Goal: Task Accomplishment & Management: Manage account settings

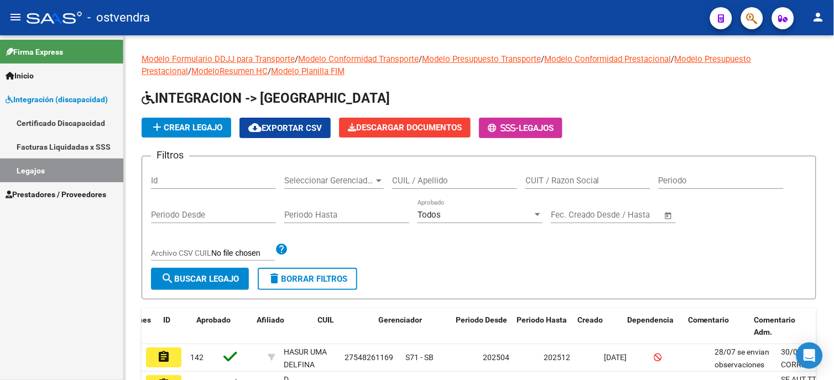
scroll to position [0, 27]
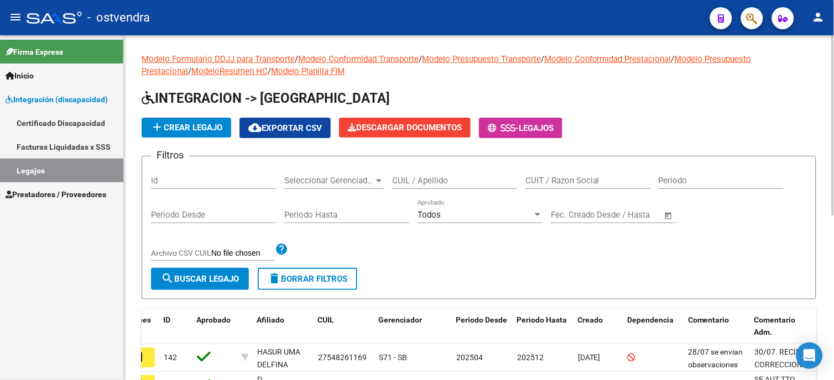
click at [587, 96] on h1 "INTEGRACION -> [GEOGRAPHIC_DATA]" at bounding box center [479, 99] width 674 height 19
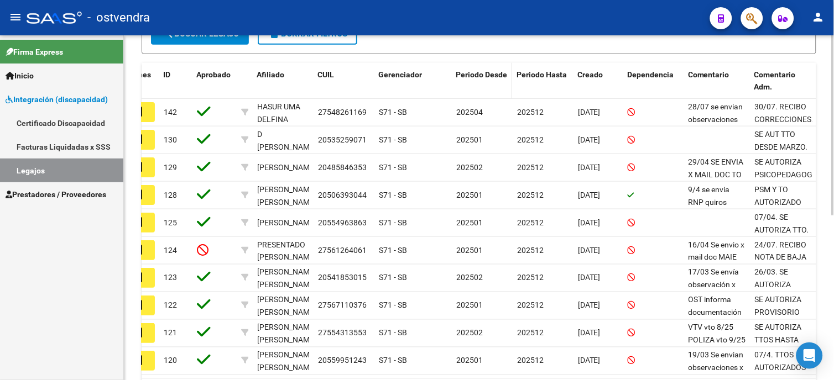
scroll to position [307, 0]
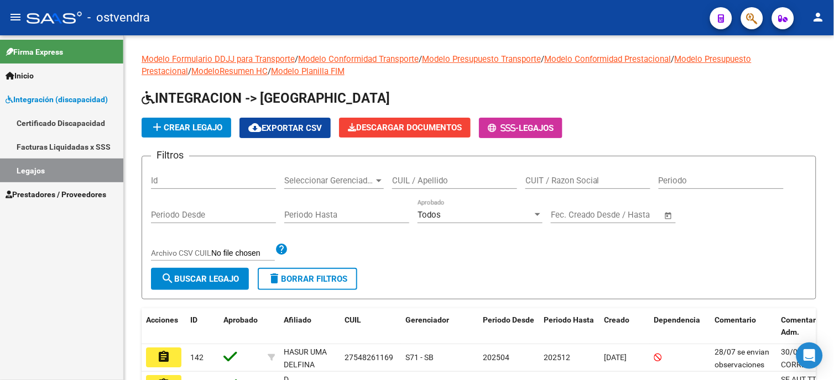
drag, startPoint x: 75, startPoint y: 168, endPoint x: 81, endPoint y: 169, distance: 6.2
click at [75, 167] on link "Legajos" at bounding box center [61, 171] width 123 height 24
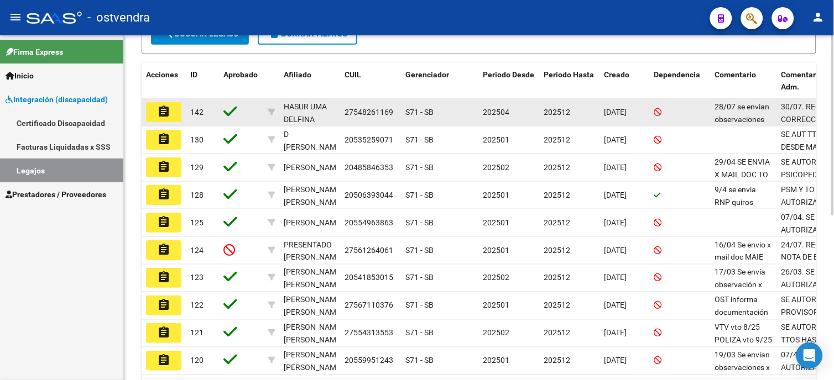
scroll to position [307, 0]
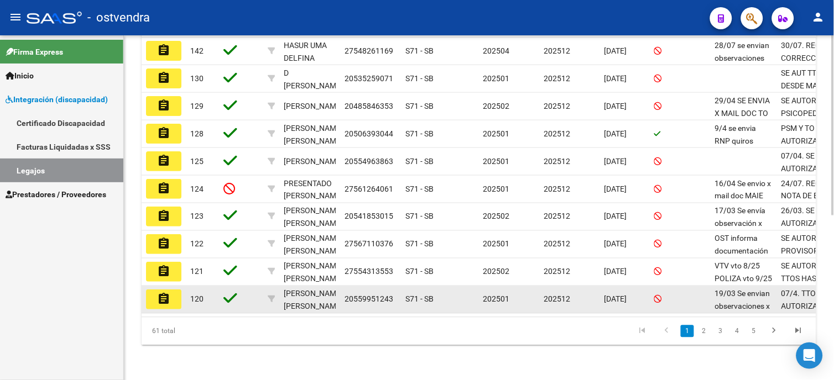
click at [165, 303] on mat-icon "assignment" at bounding box center [163, 298] width 13 height 13
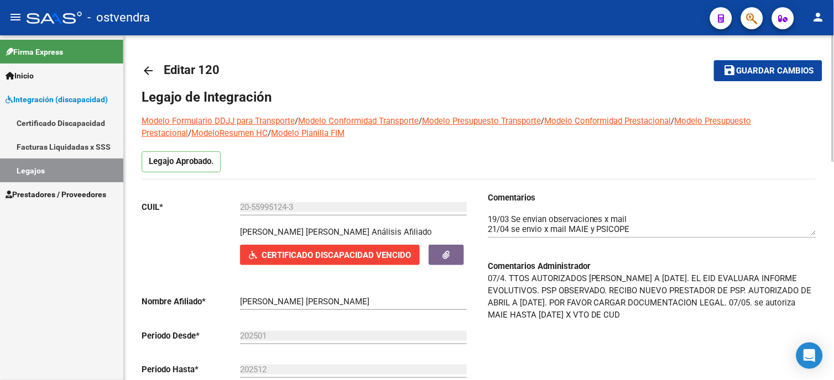
scroll to position [123, 0]
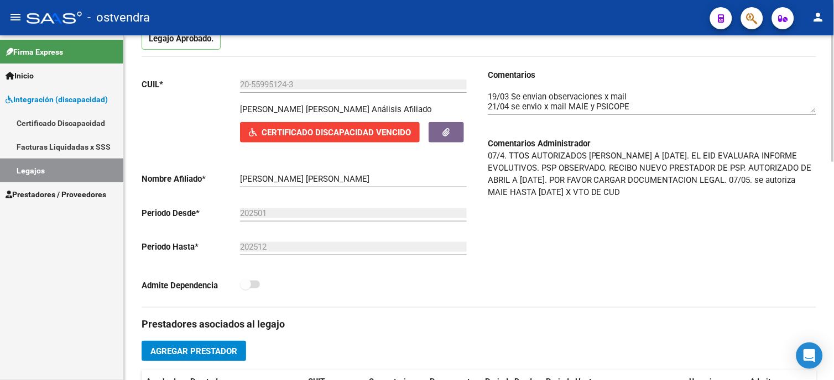
click at [83, 190] on span "Prestadores / Proveedores" at bounding box center [56, 194] width 101 height 12
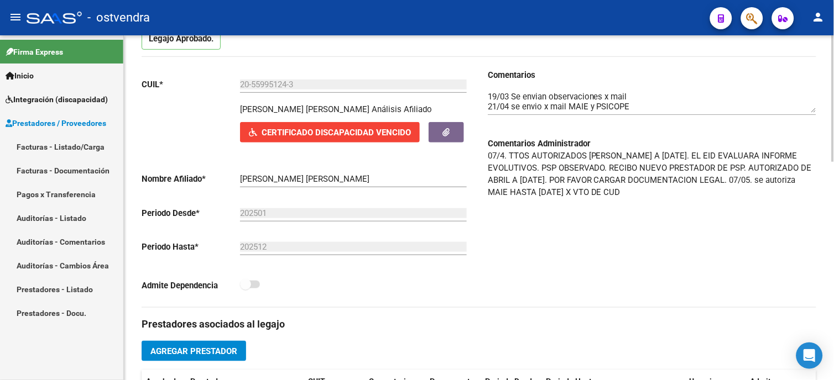
click at [86, 151] on link "Facturas - Listado/Carga" at bounding box center [61, 147] width 123 height 24
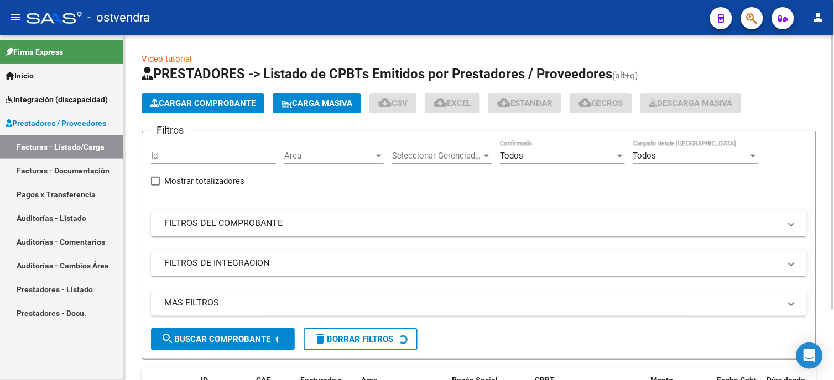
click at [554, 162] on div "Todos Confirmado" at bounding box center [562, 152] width 125 height 24
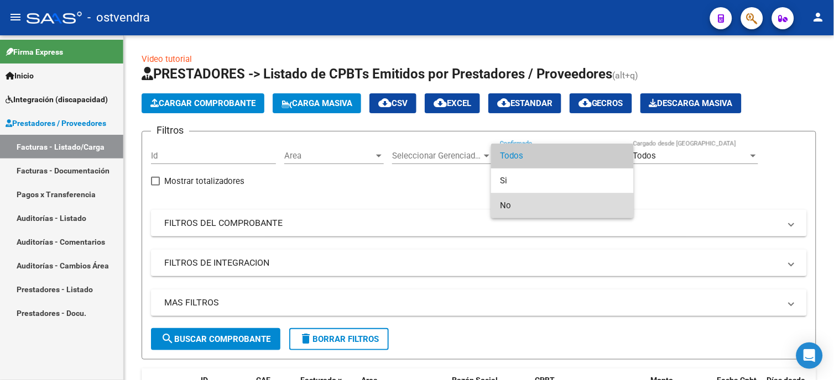
click at [545, 199] on span "No" at bounding box center [562, 205] width 125 height 25
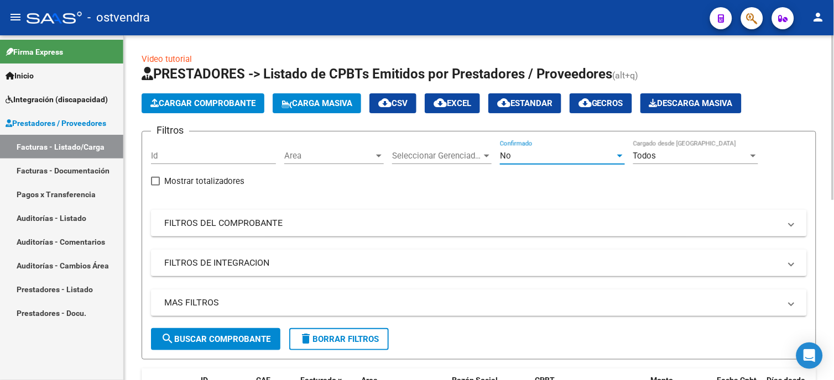
click at [238, 338] on span "search Buscar Comprobante" at bounding box center [215, 339] width 109 height 10
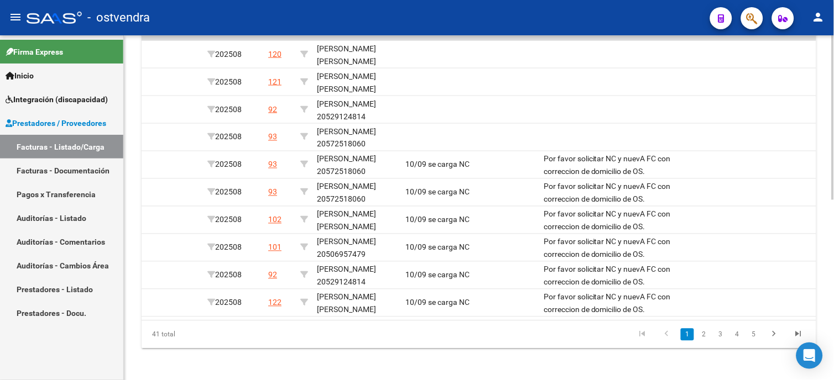
scroll to position [0, 1507]
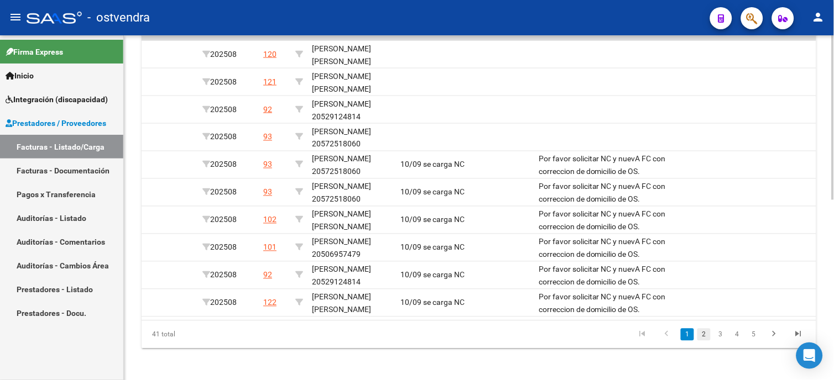
click at [706, 341] on link "2" at bounding box center [703, 335] width 13 height 12
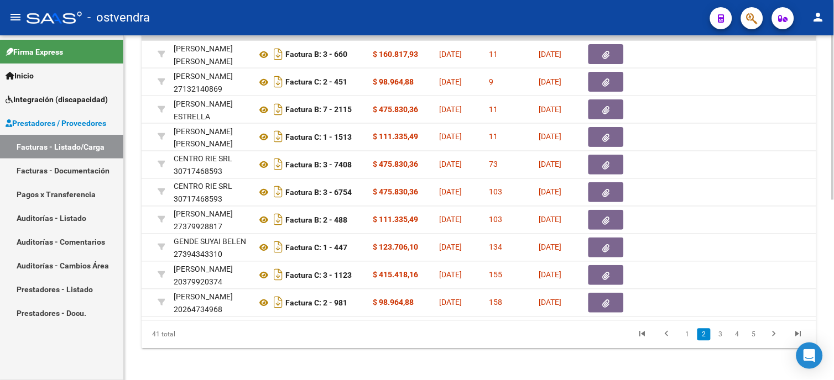
scroll to position [0, 0]
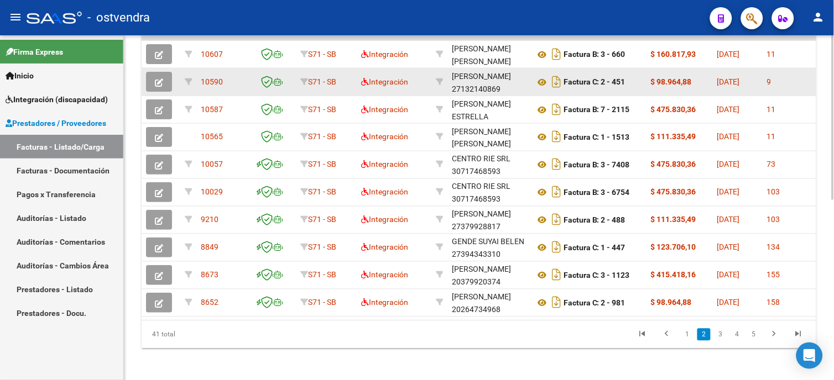
click at [150, 81] on button "button" at bounding box center [159, 82] width 26 height 20
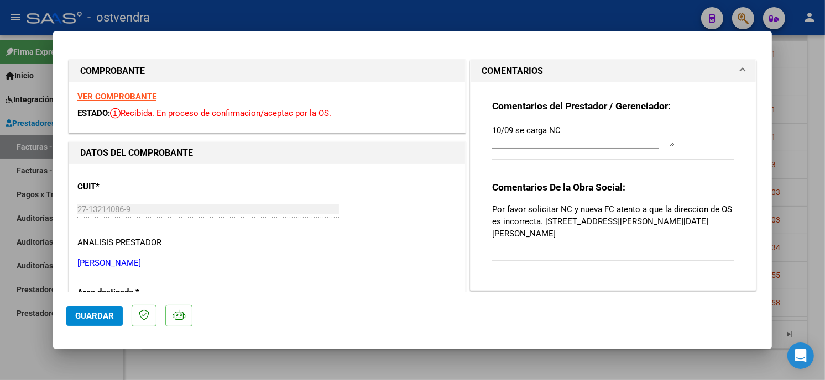
drag, startPoint x: 590, startPoint y: 221, endPoint x: 717, endPoint y: 232, distance: 127.1
click at [717, 232] on p "Por favor solicitar NC y nueva FC atento a que la direccion de OS es incorrecta…" at bounding box center [613, 221] width 242 height 36
copy p "Maestro Angel D Elia 1210 Dpto:4 - San Miguel, Buenos Aires"
click at [435, 23] on div at bounding box center [412, 190] width 825 height 380
type input "$ 0,00"
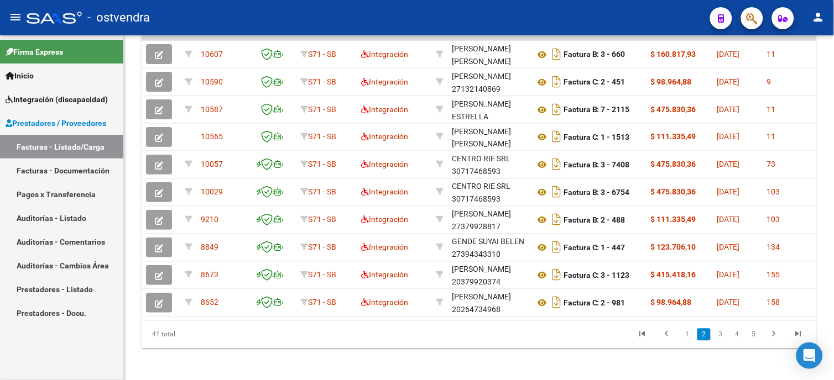
click at [84, 102] on span "Integración (discapacidad)" at bounding box center [57, 99] width 102 height 12
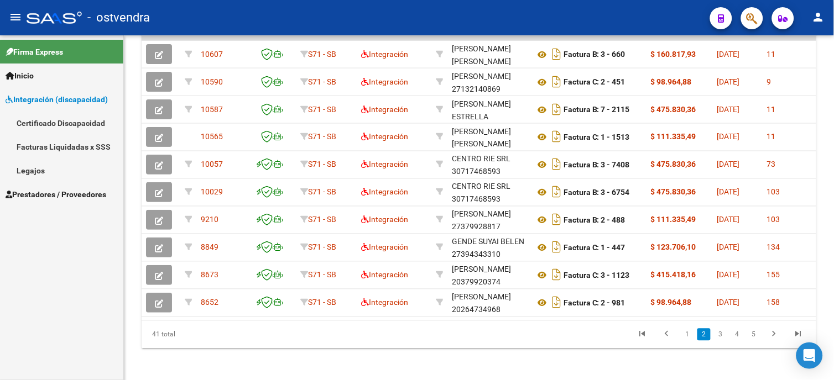
click at [78, 167] on link "Legajos" at bounding box center [61, 171] width 123 height 24
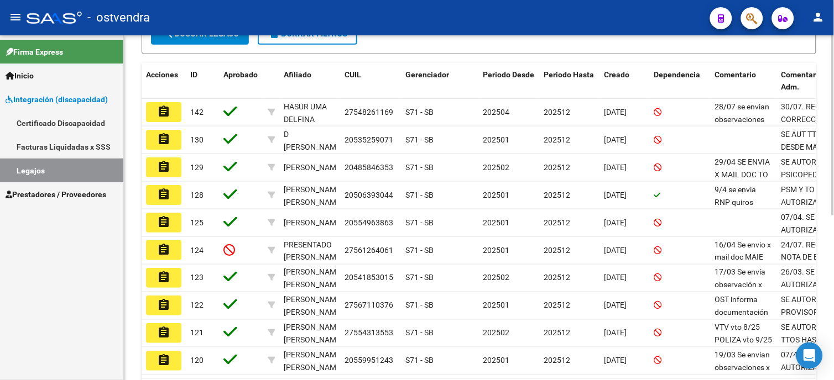
scroll to position [307, 0]
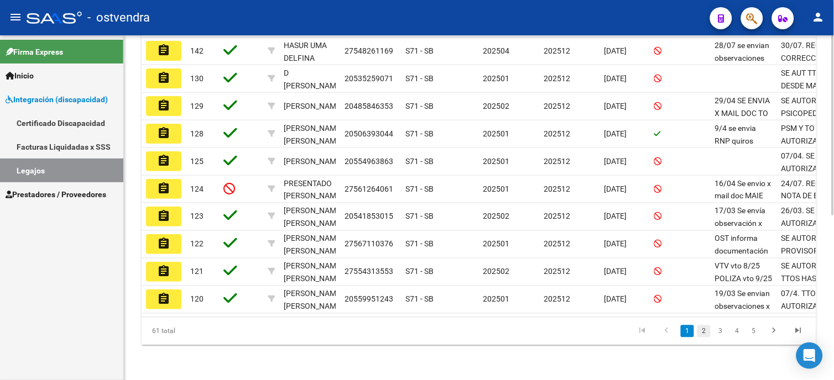
click at [703, 338] on link "2" at bounding box center [703, 332] width 13 height 12
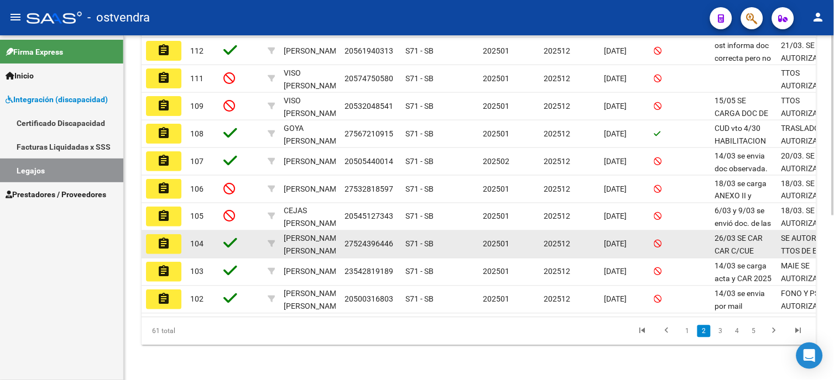
click at [162, 244] on mat-icon "assignment" at bounding box center [163, 243] width 13 height 13
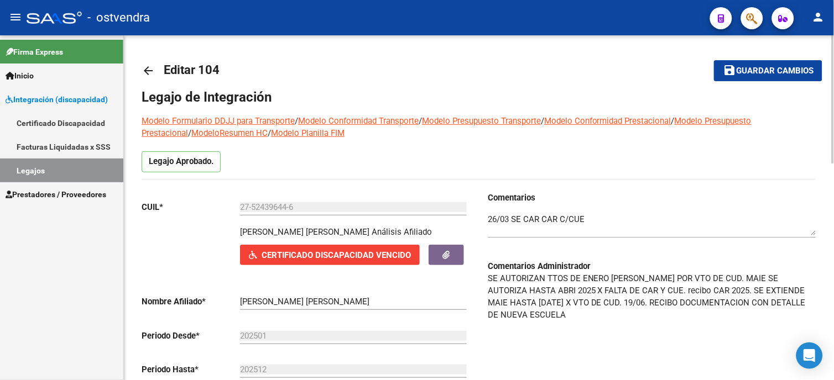
click at [384, 262] on button "Certificado Discapacidad Vencido" at bounding box center [330, 255] width 180 height 20
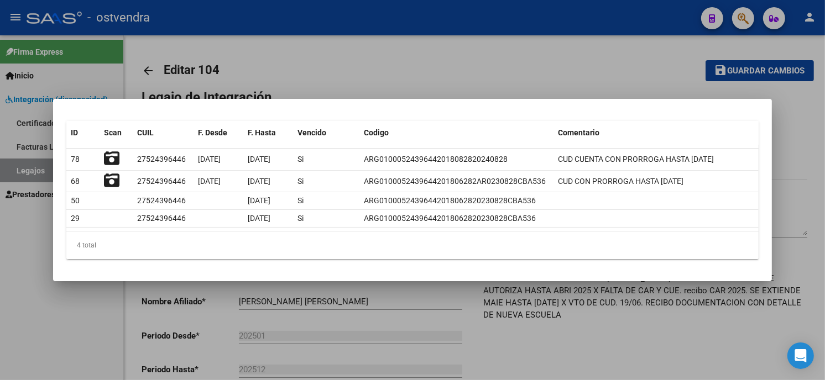
click at [551, 65] on div at bounding box center [412, 190] width 825 height 380
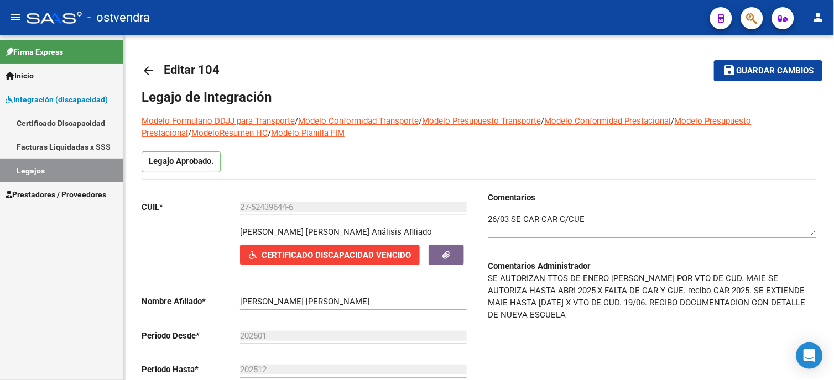
click at [70, 195] on span "Prestadores / Proveedores" at bounding box center [56, 194] width 101 height 12
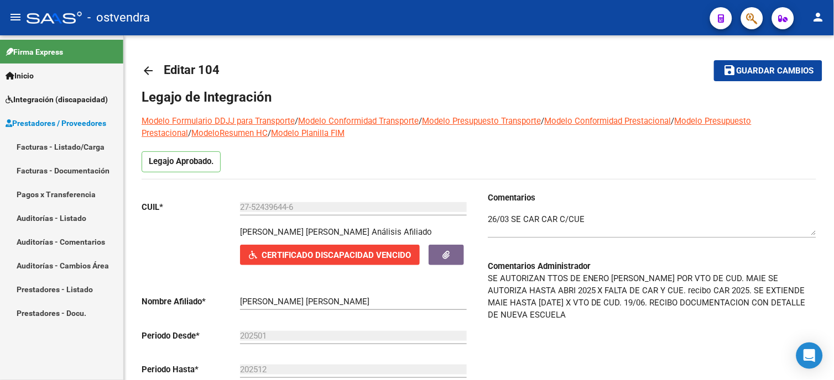
click at [79, 218] on link "Auditorías - Listado" at bounding box center [61, 218] width 123 height 24
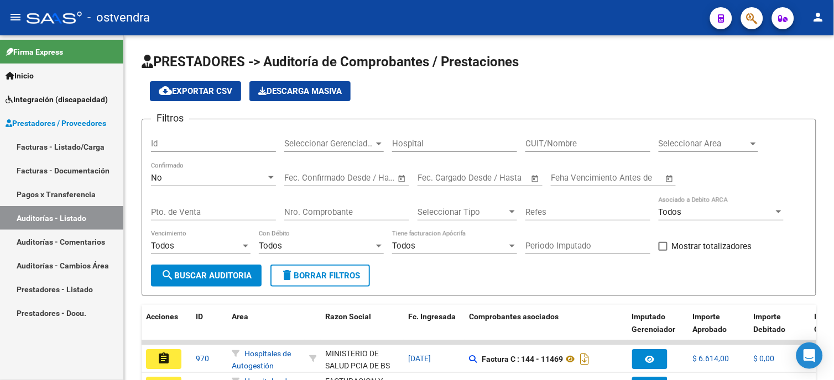
click at [73, 141] on link "Facturas - Listado/Carga" at bounding box center [61, 147] width 123 height 24
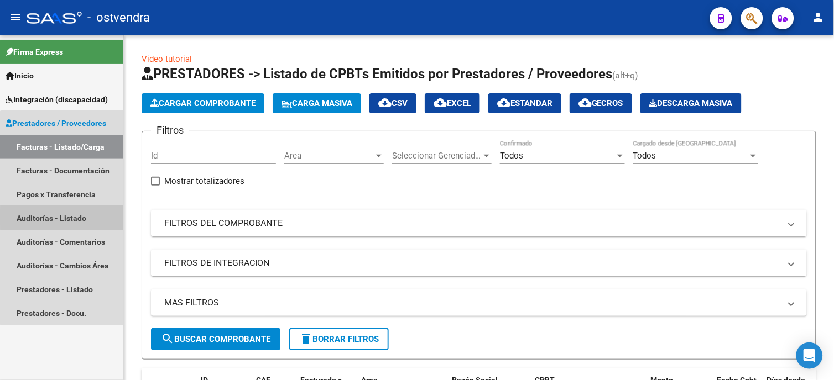
click at [73, 218] on link "Auditorías - Listado" at bounding box center [61, 218] width 123 height 24
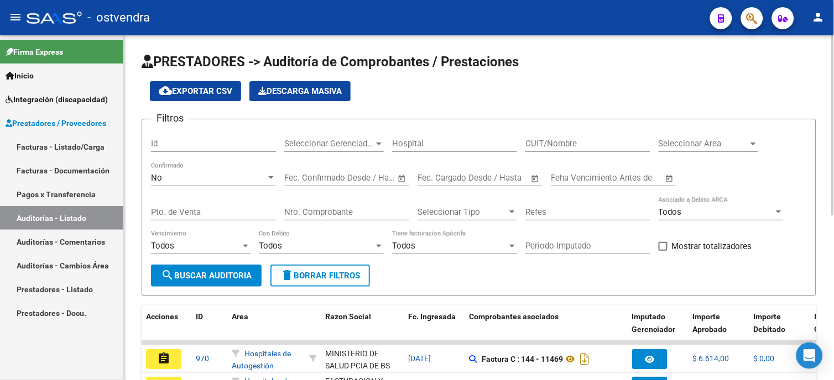
scroll to position [61, 0]
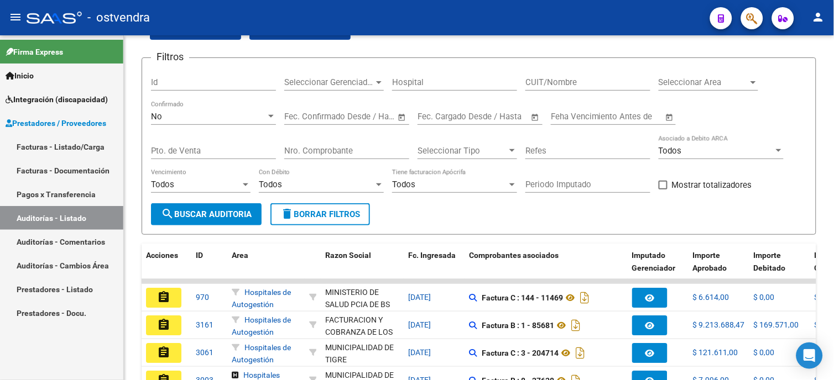
click at [83, 147] on link "Facturas - Listado/Carga" at bounding box center [61, 147] width 123 height 24
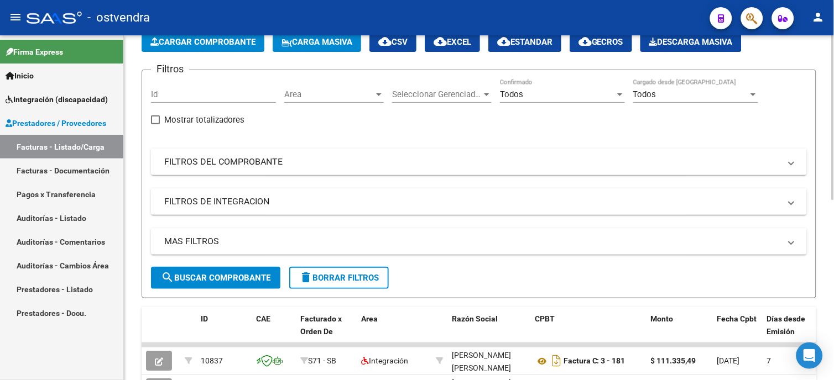
click at [529, 98] on div "Todos" at bounding box center [557, 95] width 115 height 10
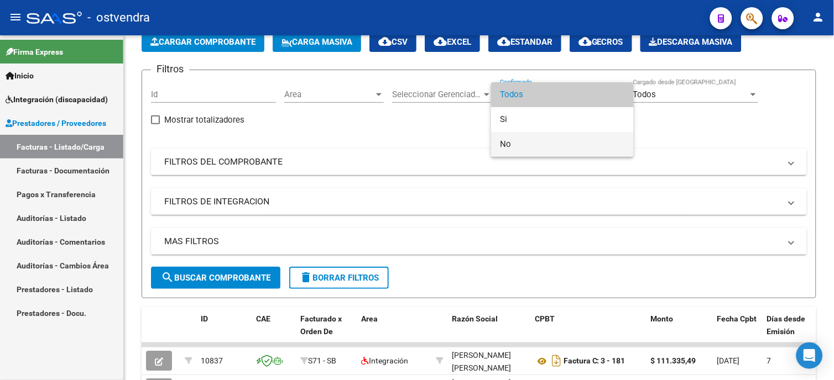
click at [536, 139] on span "No" at bounding box center [562, 144] width 125 height 25
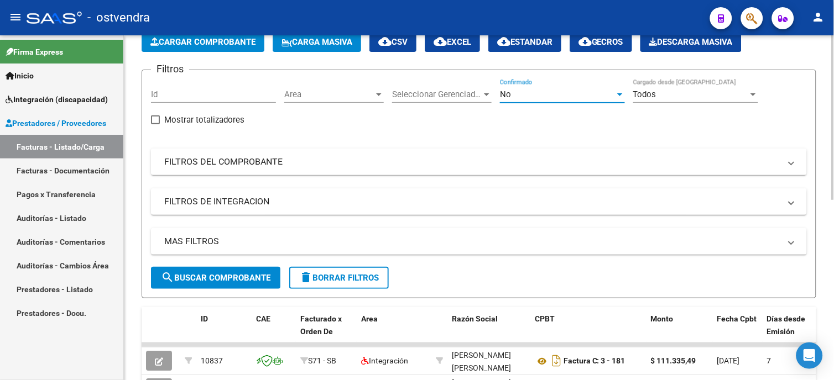
click at [260, 274] on span "search Buscar Comprobante" at bounding box center [215, 278] width 109 height 10
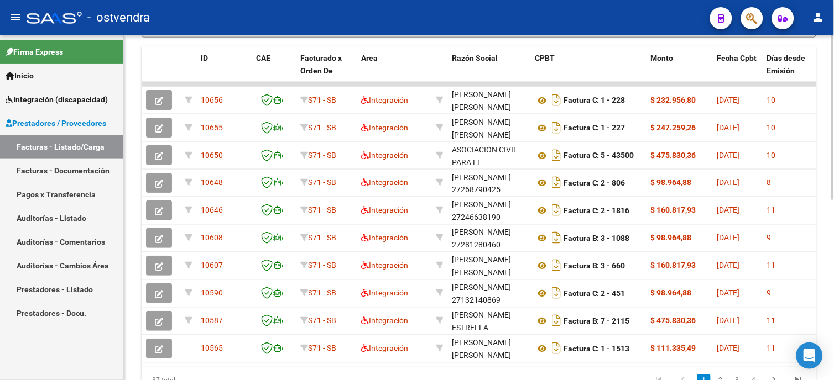
scroll to position [326, 0]
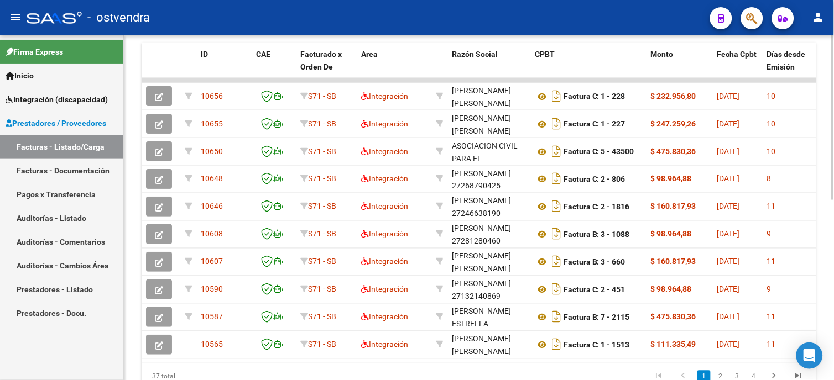
click at [833, 279] on html "menu - ostvendra person Firma Express Inicio Instructivos Contacto OS Integraci…" at bounding box center [417, 190] width 834 height 380
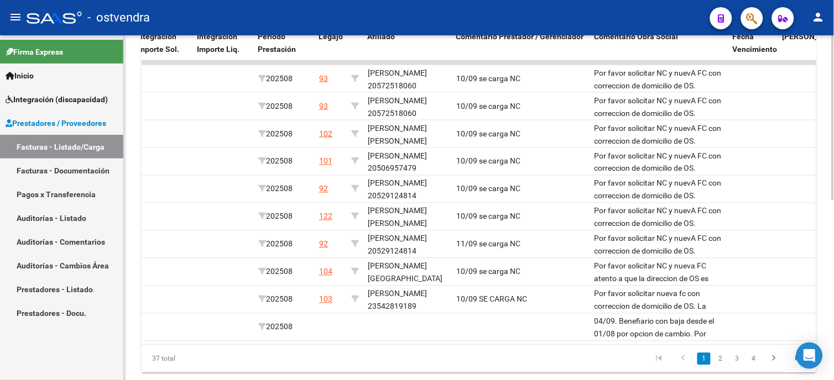
scroll to position [358, 0]
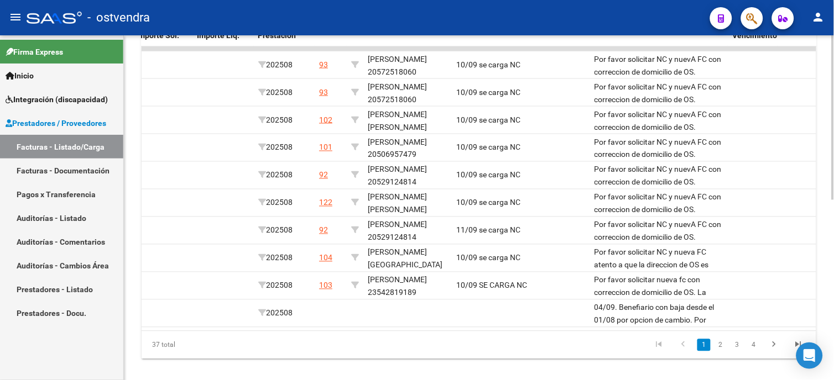
click at [833, 263] on html "menu - ostvendra person Firma Express Inicio Instructivos Contacto OS Integraci…" at bounding box center [417, 190] width 834 height 380
click at [721, 351] on link "2" at bounding box center [720, 345] width 13 height 12
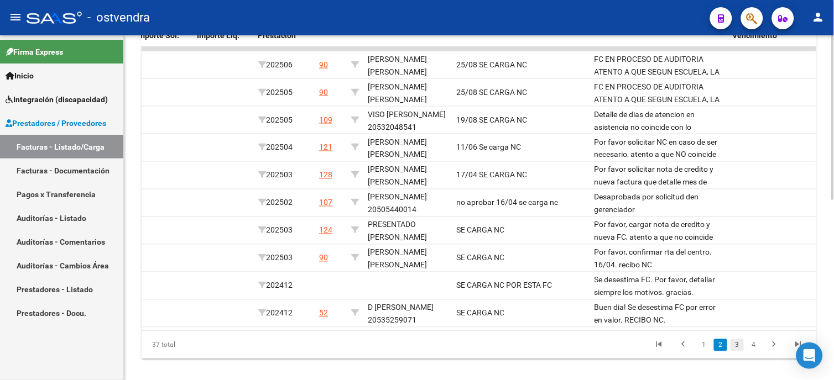
click at [734, 352] on link "3" at bounding box center [736, 345] width 13 height 12
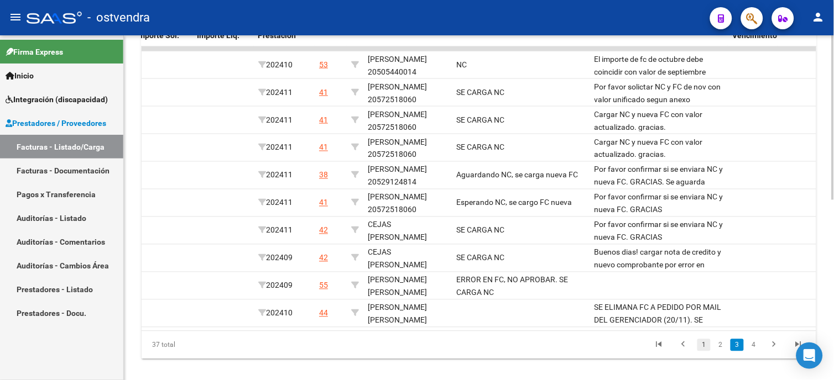
click at [705, 352] on link "1" at bounding box center [703, 345] width 13 height 12
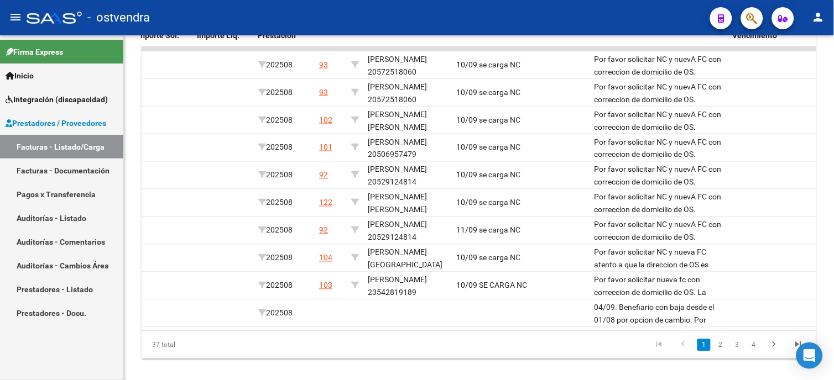
drag, startPoint x: 628, startPoint y: 329, endPoint x: 530, endPoint y: 340, distance: 99.0
click at [530, 340] on div "ID CAE Facturado x Orden De Area Razón Social CPBT Monto Fecha Cpbt Días desde …" at bounding box center [479, 185] width 674 height 348
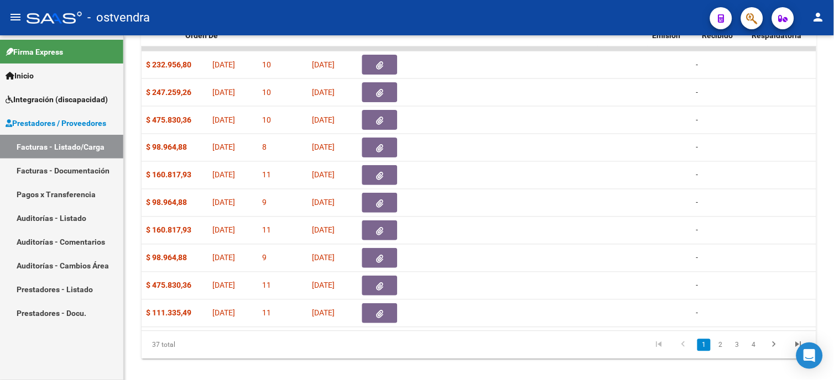
scroll to position [0, 7]
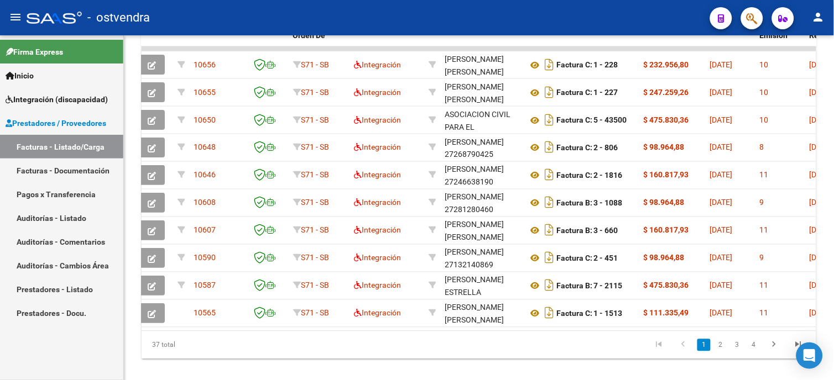
click at [228, 356] on div "37 total" at bounding box center [208, 346] width 133 height 28
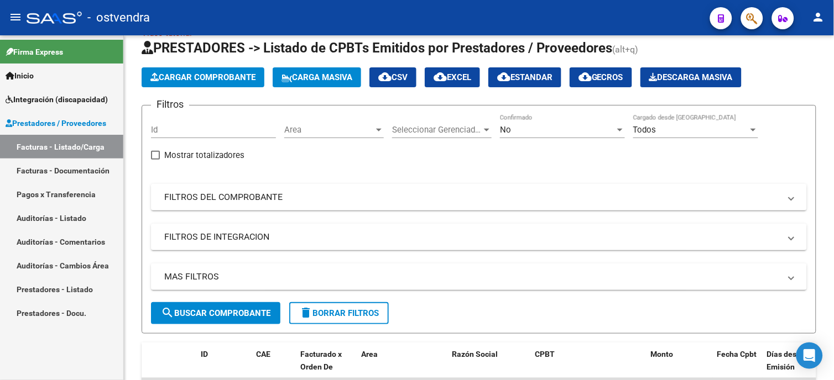
scroll to position [31, 0]
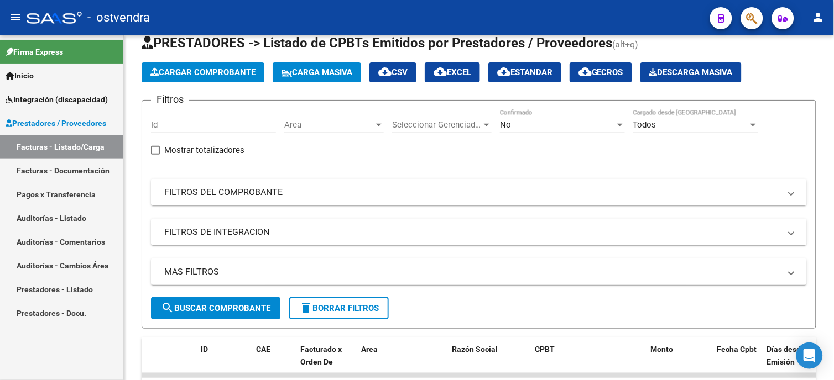
click at [833, 78] on html "menu - ostvendra person Firma Express Inicio Instructivos Contacto OS Integraci…" at bounding box center [417, 190] width 834 height 380
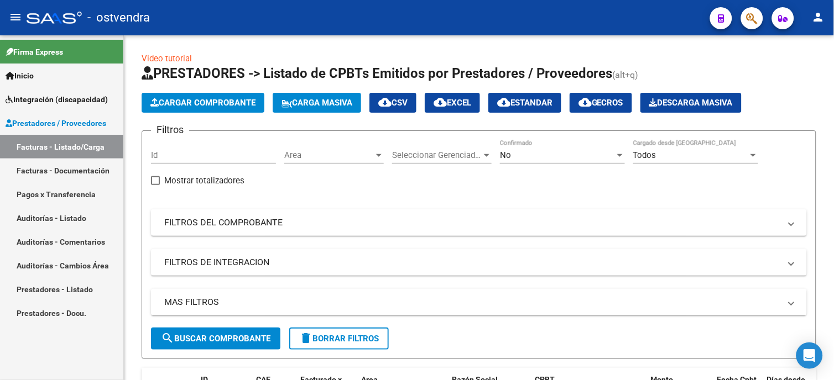
scroll to position [0, 0]
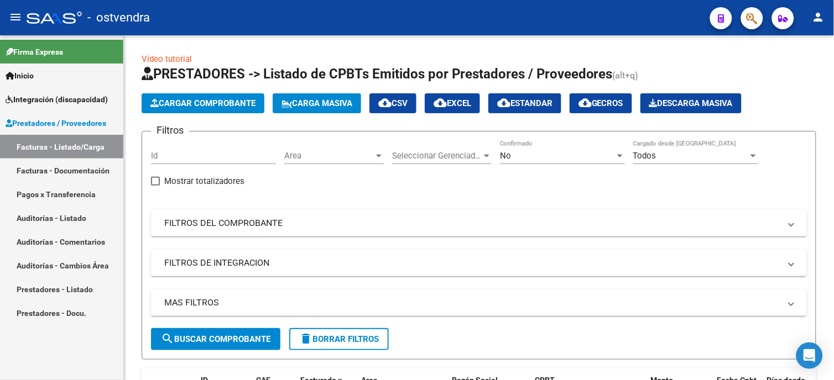
click at [833, 128] on html "menu - ostvendra person Firma Express Inicio Instructivos Contacto OS Integraci…" at bounding box center [417, 190] width 834 height 380
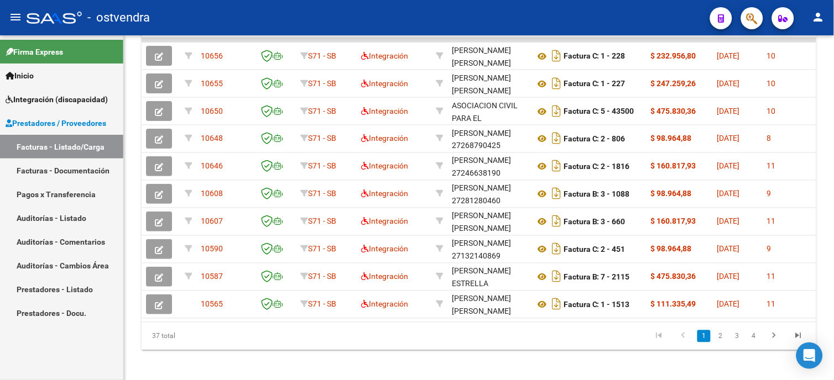
scroll to position [364, 0]
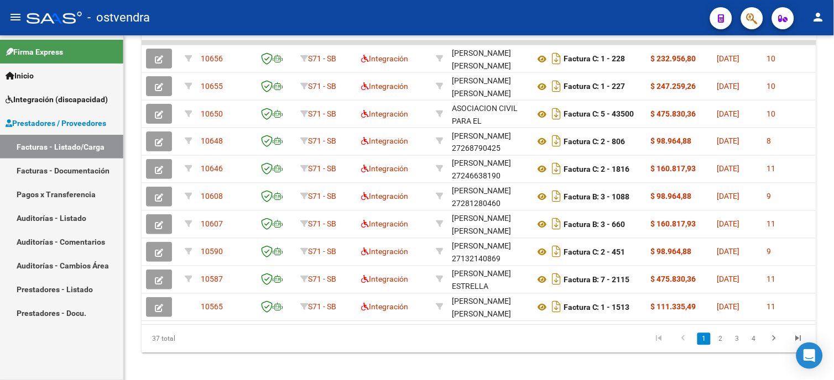
click at [833, 245] on div at bounding box center [832, 294] width 3 height 165
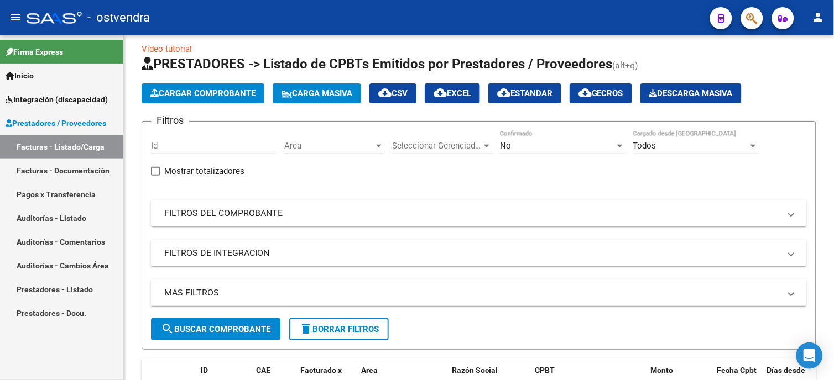
scroll to position [9, 0]
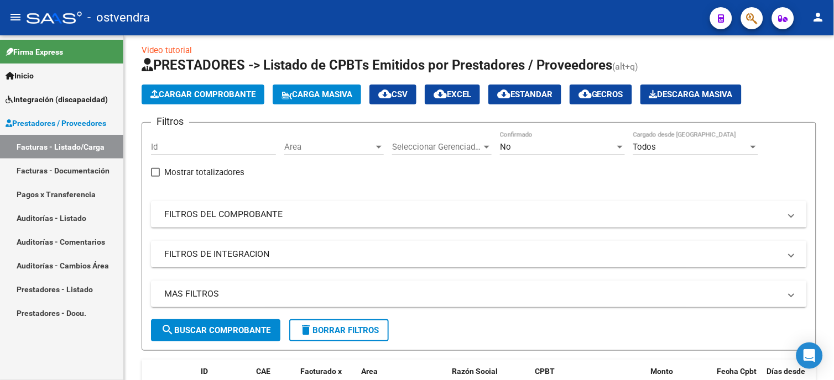
click at [833, 63] on html "menu - ostvendra person Firma Express Inicio Instructivos Contacto OS Integraci…" at bounding box center [417, 190] width 834 height 380
